Goal: Information Seeking & Learning: Find specific page/section

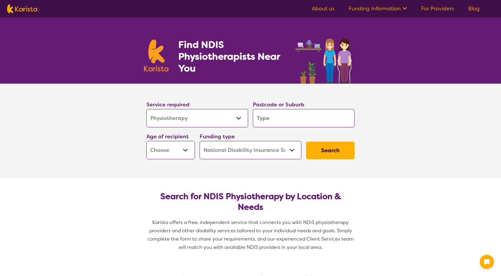
select select "Physiotherapy"
select select "NDIS"
select select "Physiotherapy"
select select "NDIS"
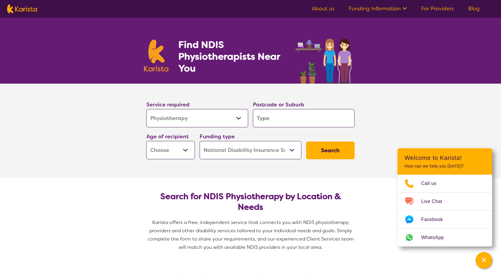
click at [271, 121] on input "search" at bounding box center [304, 118] width 102 height 18
type input "6"
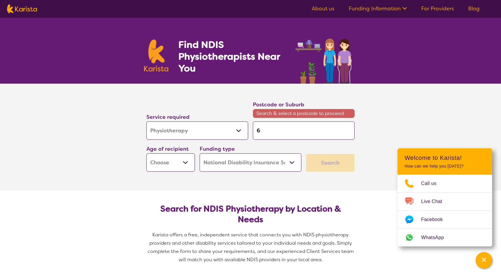
type input "60"
type input "601"
type input "6018"
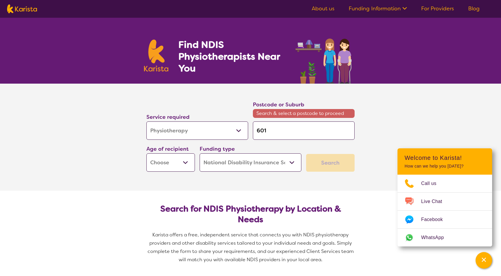
type input "6018"
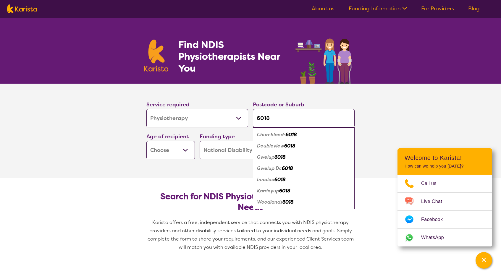
type input "601"
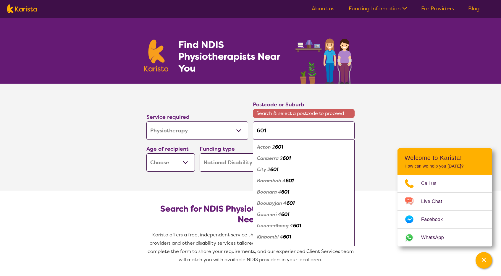
type input "6017"
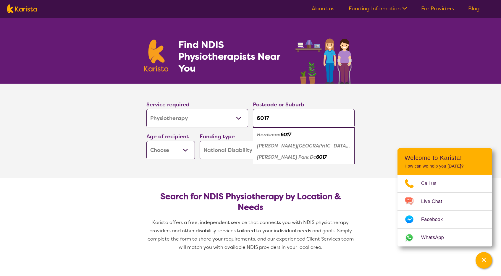
type input "601"
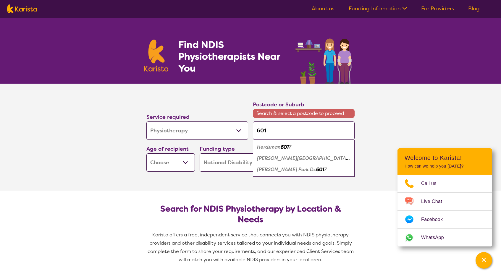
type input "60"
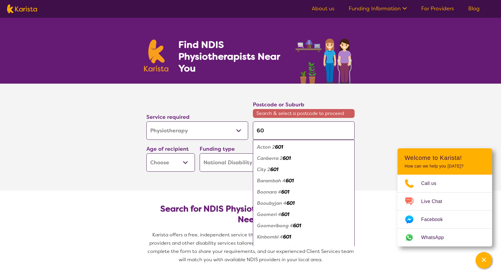
type input "6"
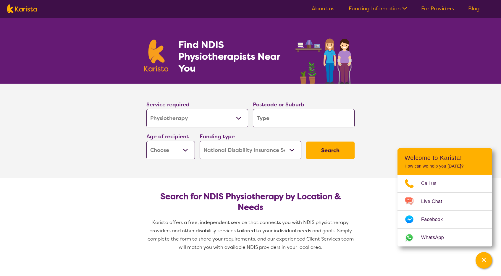
type input "M"
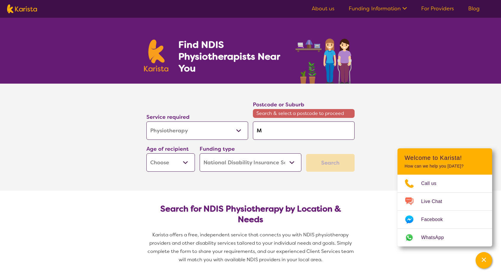
type input "Mt"
type input "Mt H"
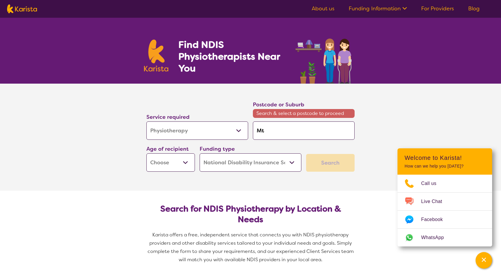
type input "Mt H"
type input "Mt Ha"
type input "Mt Haw"
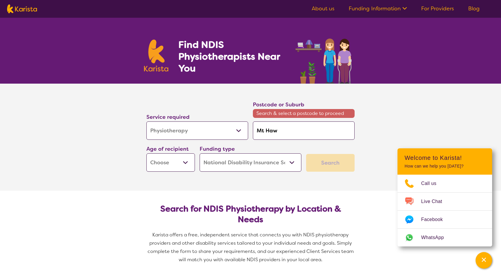
type input "Mt Hawt"
type input "Mt Hawth"
type input "Mt Hawtho"
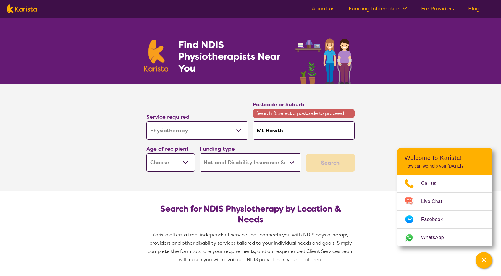
type input "Mt Hawtho"
type input "Mt Hawthor"
type input "Mt Hawthorn"
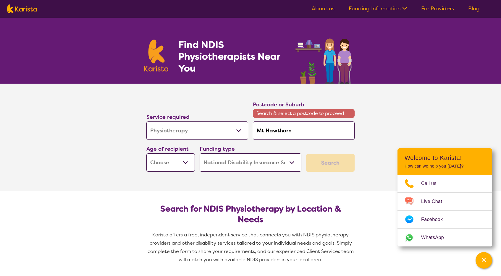
type input "Mt Hawthorn"
click at [188, 162] on select "Early Childhood - 0 to 9 Child - 10 to 11 Adolescent - 12 to 17 Adult - 18 to 6…" at bounding box center [170, 162] width 48 height 18
select select "AD"
click at [146, 153] on select "Early Childhood - 0 to 9 Child - 10 to 11 Adolescent - 12 to 17 Adult - 18 to 6…" at bounding box center [170, 162] width 48 height 18
select select "AD"
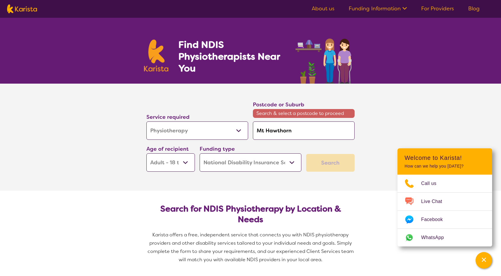
click at [289, 163] on select "Home Care Package (HCP) National Disability Insurance Scheme (NDIS) I don't know" at bounding box center [251, 162] width 102 height 18
click at [200, 153] on select "Home Care Package (HCP) National Disability Insurance Scheme (NDIS) I don't know" at bounding box center [251, 162] width 102 height 18
click at [324, 159] on div "Search" at bounding box center [330, 163] width 48 height 18
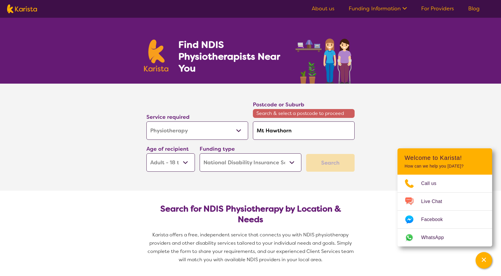
click at [435, 154] on header "Welcome to Karista! How can we help you [DATE]?" at bounding box center [444, 161] width 95 height 26
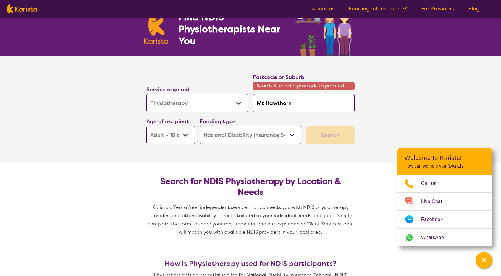
scroll to position [27, 0]
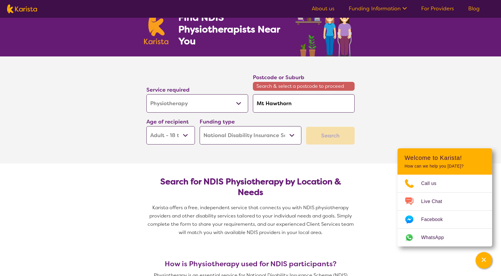
click at [313, 130] on div "Search" at bounding box center [330, 136] width 48 height 18
click at [291, 135] on select "Home Care Package (HCP) National Disability Insurance Scheme (NDIS) I don't know" at bounding box center [251, 135] width 102 height 18
click at [200, 126] on select "Home Care Package (HCP) National Disability Insurance Scheme (NDIS) I don't know" at bounding box center [251, 135] width 102 height 18
click at [179, 133] on select "Early Childhood - 0 to 9 Child - 10 to 11 Adolescent - 12 to 17 Adult - 18 to 6…" at bounding box center [170, 135] width 48 height 18
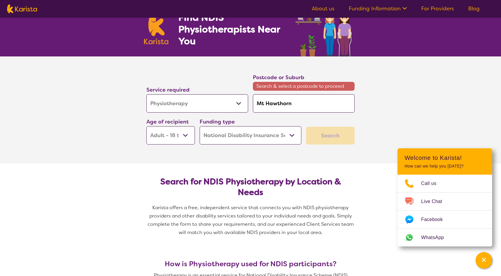
click at [146, 126] on select "Early Childhood - 0 to 9 Child - 10 to 11 Adolescent - 12 to 17 Adult - 18 to 6…" at bounding box center [170, 135] width 48 height 18
click at [302, 101] on input "Mt Hawthorn" at bounding box center [304, 103] width 102 height 18
type input "Mt Hawthor"
type input "Mt Hawtho"
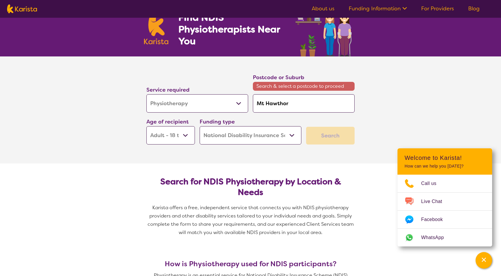
type input "Mt Hawtho"
type input "Mt Hawth"
type input "Mt Hawt"
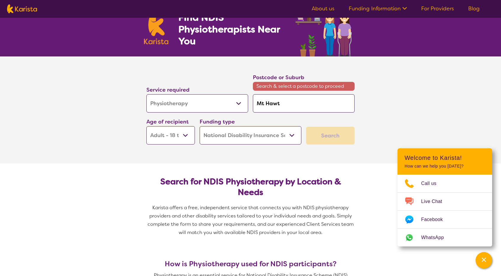
type input "Mt Haw"
type input "Mt Ha"
type input "Mt H"
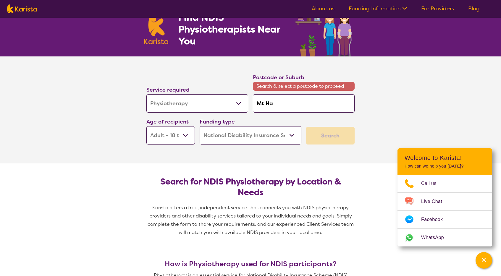
type input "Mt H"
type input "Mt"
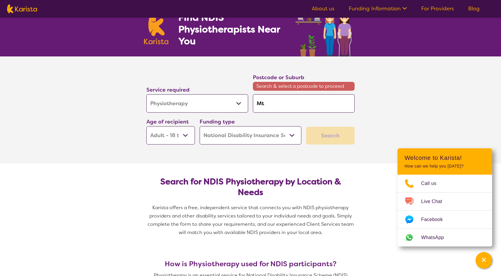
type input "M"
type input "Mo"
type input "Mou"
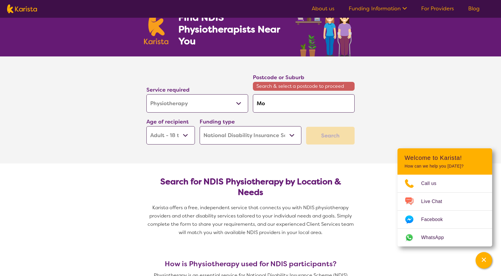
type input "Mou"
type input "Moun"
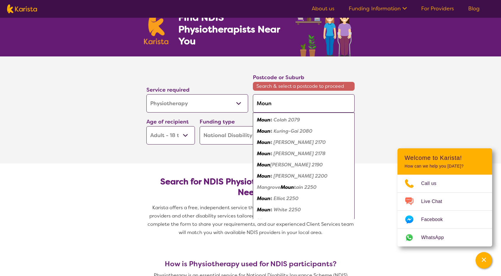
type input "Mount"
type input "Mount H"
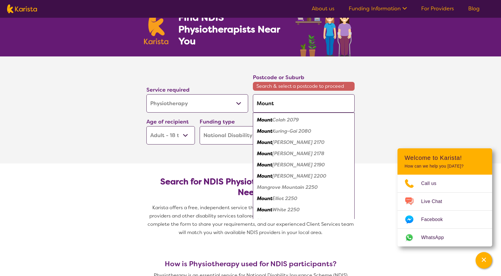
type input "Mount H"
type input "[GEOGRAPHIC_DATA]"
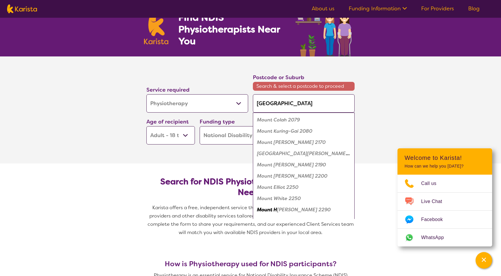
type input "Mount Haw"
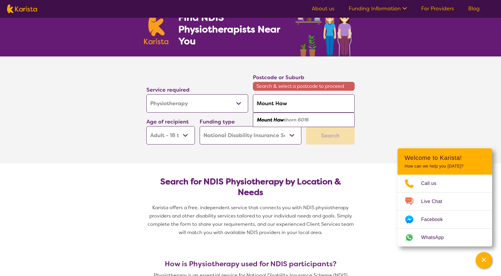
click at [298, 122] on em "thorn 6016" at bounding box center [296, 120] width 25 height 6
type input "6016"
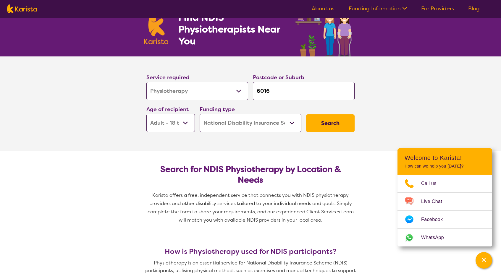
click at [332, 124] on button "Search" at bounding box center [330, 123] width 48 height 18
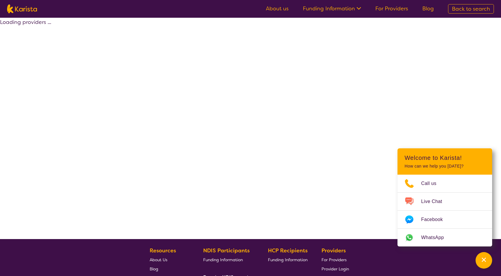
select select "by_score"
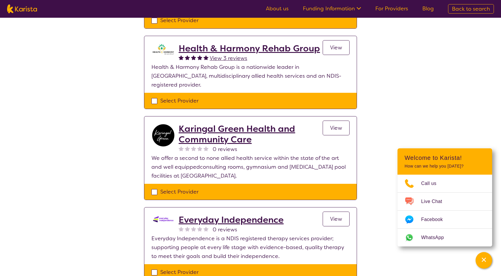
scroll to position [117, 0]
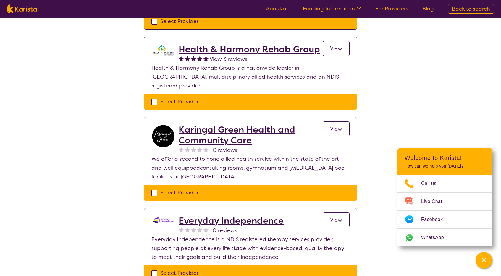
click at [232, 50] on h2 "Health & Harmony Rehab Group" at bounding box center [249, 49] width 141 height 11
